Goal: Use online tool/utility: Utilize a website feature to perform a specific function

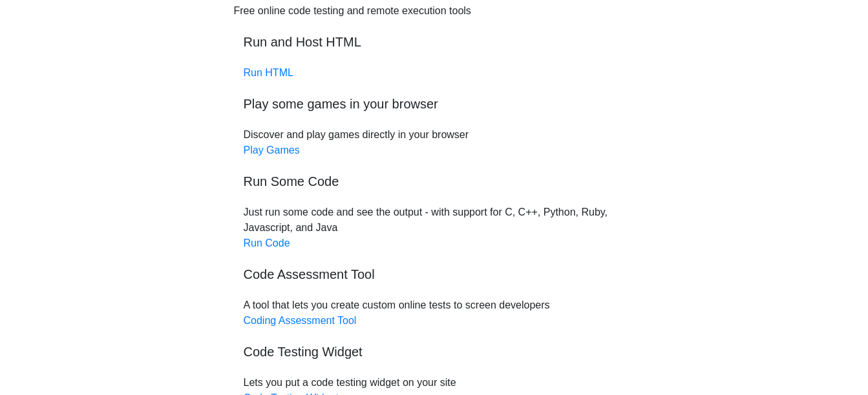
scroll to position [62, 0]
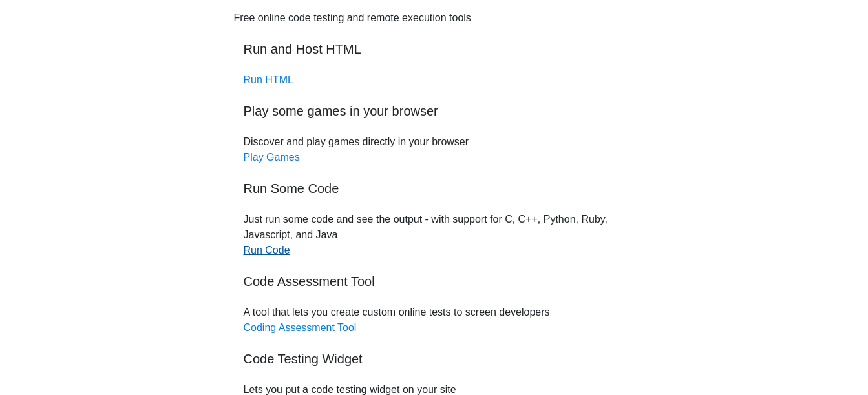
click at [273, 253] on link "Run Code" at bounding box center [267, 250] width 47 height 11
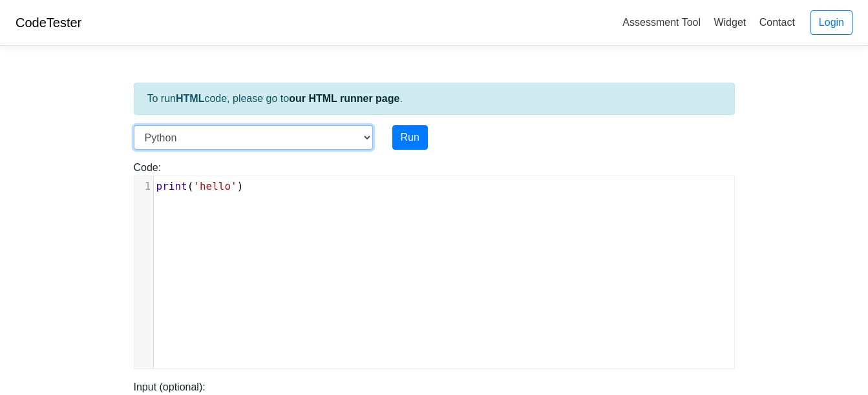
click at [367, 138] on select "C C++ Go Java Javascript Python Ruby" at bounding box center [253, 137] width 239 height 25
select select "c"
click at [134, 125] on select "C C++ Go Java Javascript Python Ruby" at bounding box center [253, 137] width 239 height 25
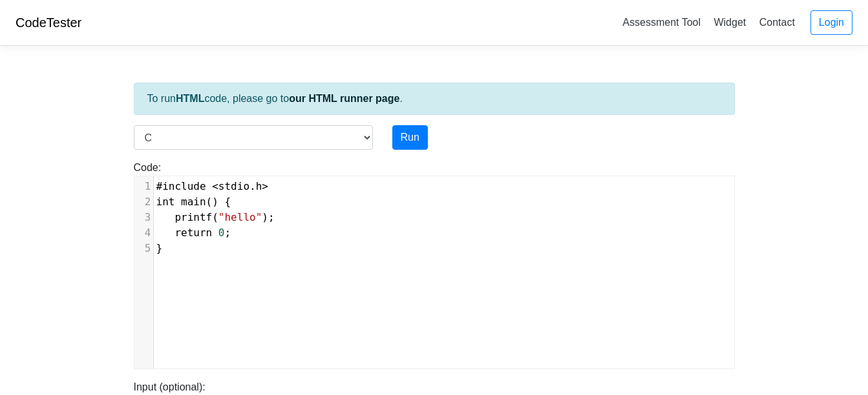
type textarea "return 0; }"
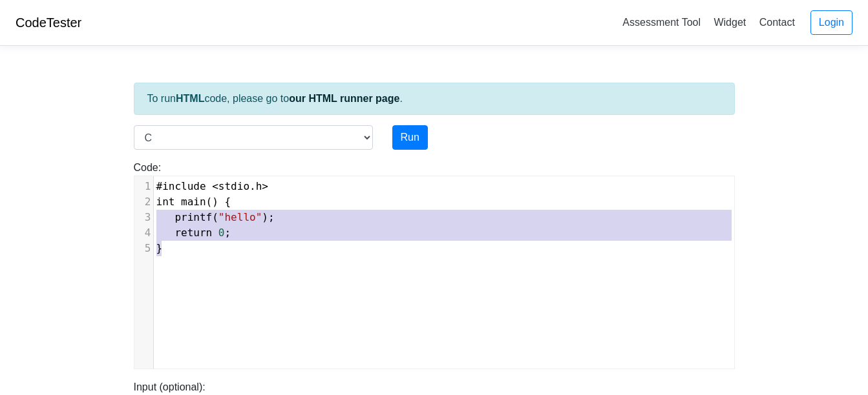
type textarea "#include <stdio.h> int main() { printf("hello"); return 0; }"
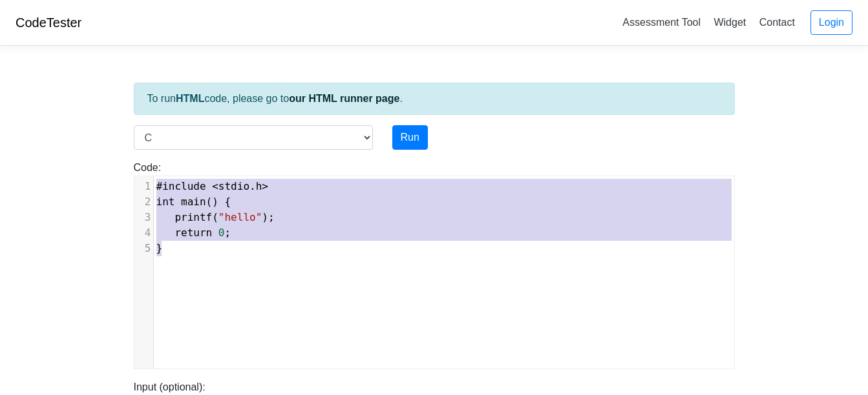
drag, startPoint x: 169, startPoint y: 233, endPoint x: 131, endPoint y: 141, distance: 99.4
click at [131, 141] on div "To run HTML code, please go to our HTML runner page . Language C C++ Go Java Ja…" at bounding box center [434, 372] width 620 height 633
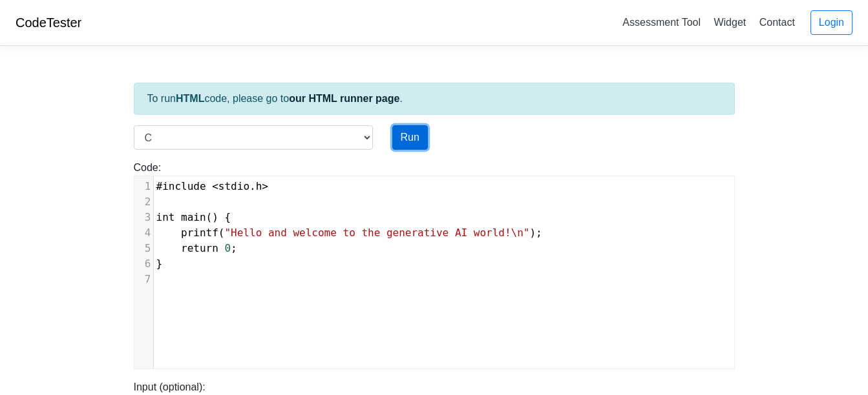
click at [405, 134] on button "Run" at bounding box center [410, 137] width 36 height 25
type input "[URL][DOMAIN_NAME]"
type textarea "Stdout: Hello and welcome to the generative AI world!"
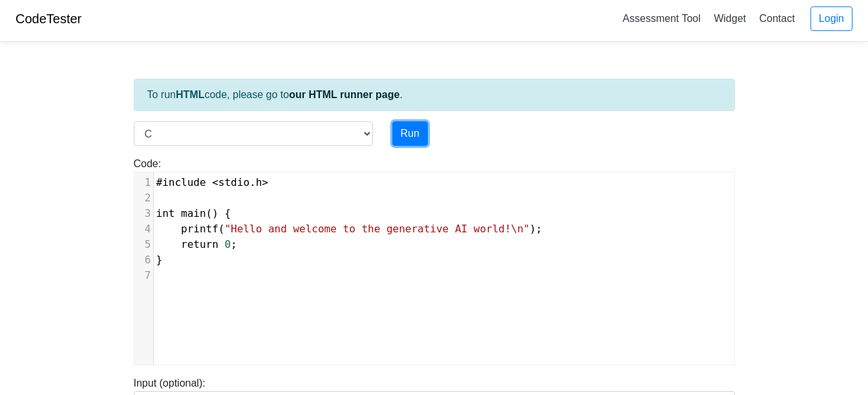
scroll to position [3, 0]
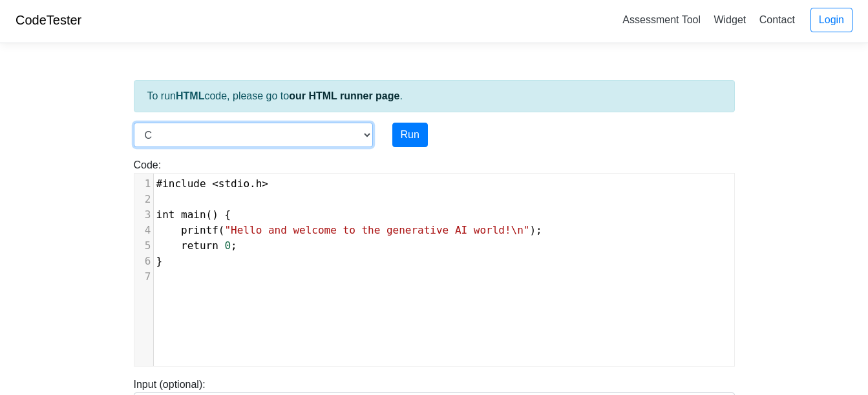
click at [370, 134] on select "C C++ Go Java Javascript Python Ruby" at bounding box center [253, 135] width 239 height 25
select select "python"
click at [134, 123] on select "C C++ Go Java Javascript Python Ruby" at bounding box center [253, 135] width 239 height 25
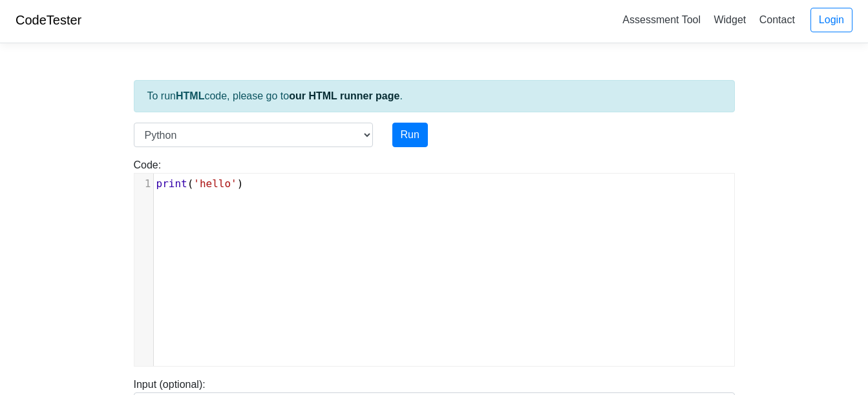
scroll to position [5, 0]
type textarea "print('hello')"
drag, startPoint x: 339, startPoint y: 184, endPoint x: 0, endPoint y: 152, distance: 340.7
click at [0, 152] on html "CodeTester Assessment Tool Widget Contact Login To run HTML code, please go to …" at bounding box center [434, 357] width 868 height 721
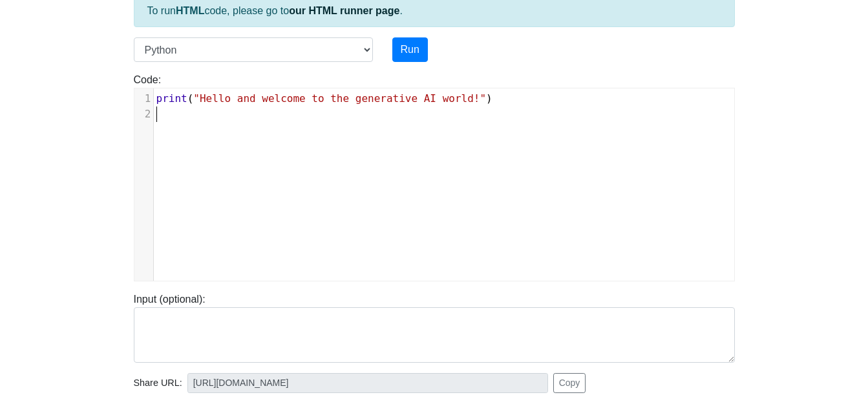
scroll to position [59, 0]
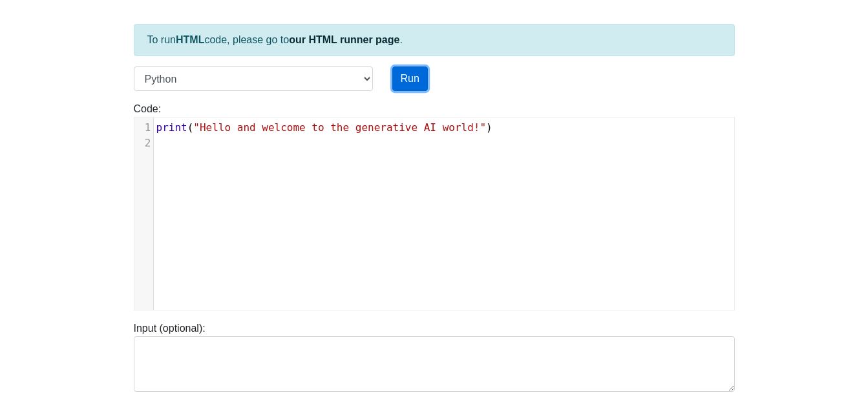
click at [410, 80] on button "Run" at bounding box center [410, 79] width 36 height 25
type input "[URL][DOMAIN_NAME]"
type textarea "Stdout: Hello and welcome to the generative AI world!"
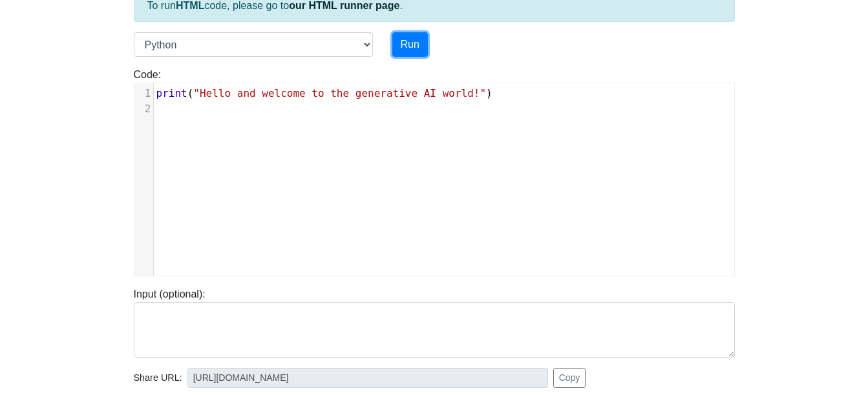
scroll to position [72, 0]
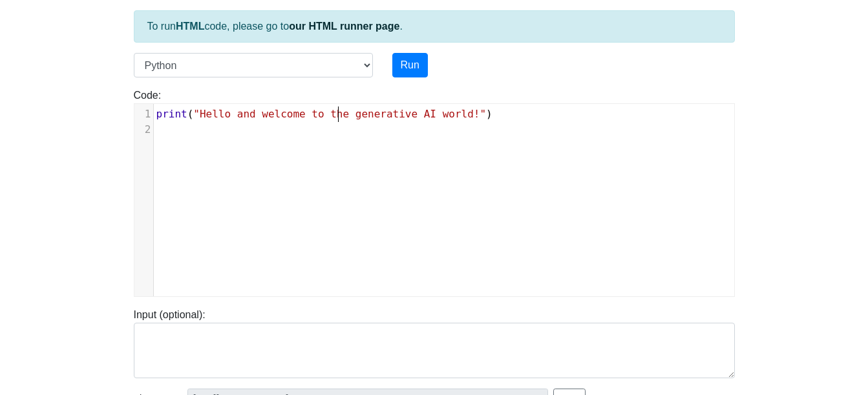
click at [341, 116] on span ""Hello and welcome to the generative AI world!"" at bounding box center [339, 114] width 293 height 12
type textarea "de"
click at [408, 69] on button "Run" at bounding box center [410, 65] width 36 height 25
type input "[URL][DOMAIN_NAME]"
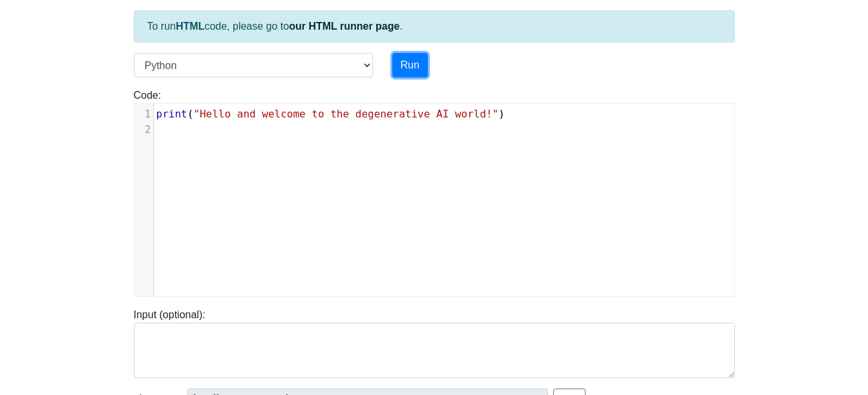
type textarea "Stdout: Hello and welcome to the degenerative AI world!"
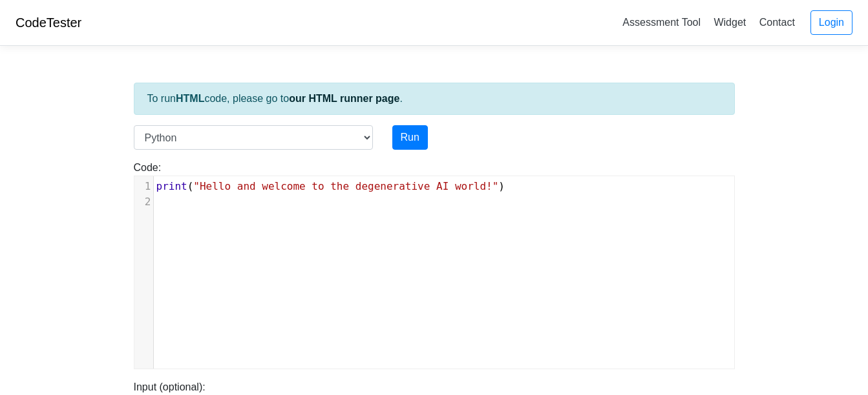
scroll to position [5, 11]
type textarea "print("Hello and welcome to the degenerative AI world!")"
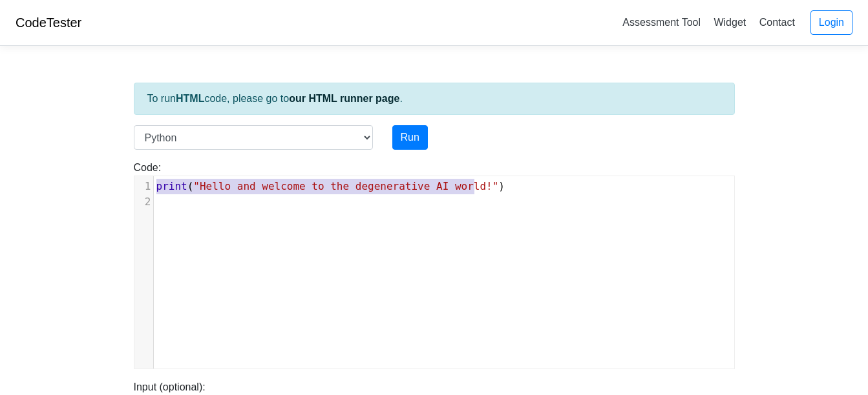
drag, startPoint x: 488, startPoint y: 188, endPoint x: 22, endPoint y: 91, distance: 475.9
click at [22, 91] on body "CodeTester Assessment Tool Widget Contact Login To run HTML code, please go to …" at bounding box center [434, 345] width 868 height 690
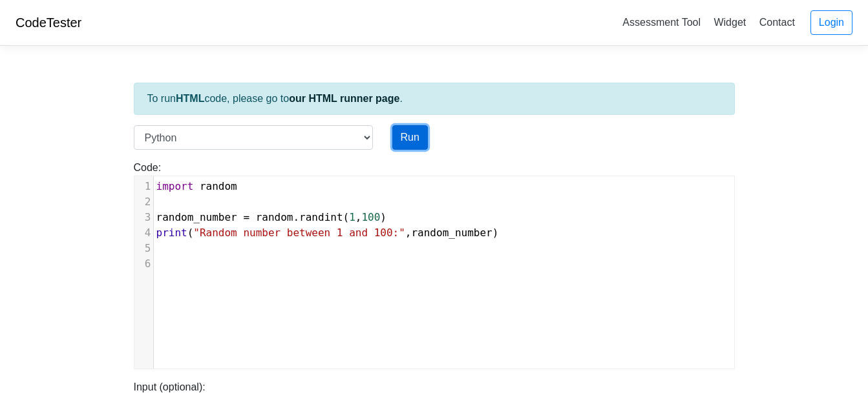
click at [412, 136] on button "Run" at bounding box center [410, 137] width 36 height 25
type input "[URL][DOMAIN_NAME]"
type textarea "Stdout: Random number between 1 and 100: 63"
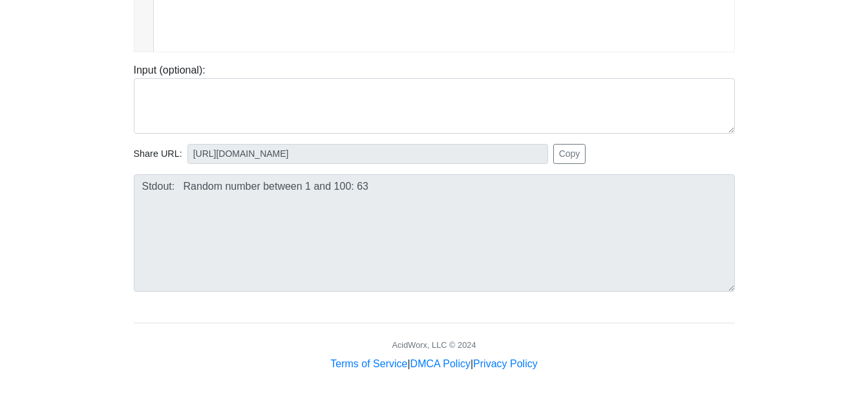
scroll to position [307, 0]
